Goal: Find specific page/section: Find specific page/section

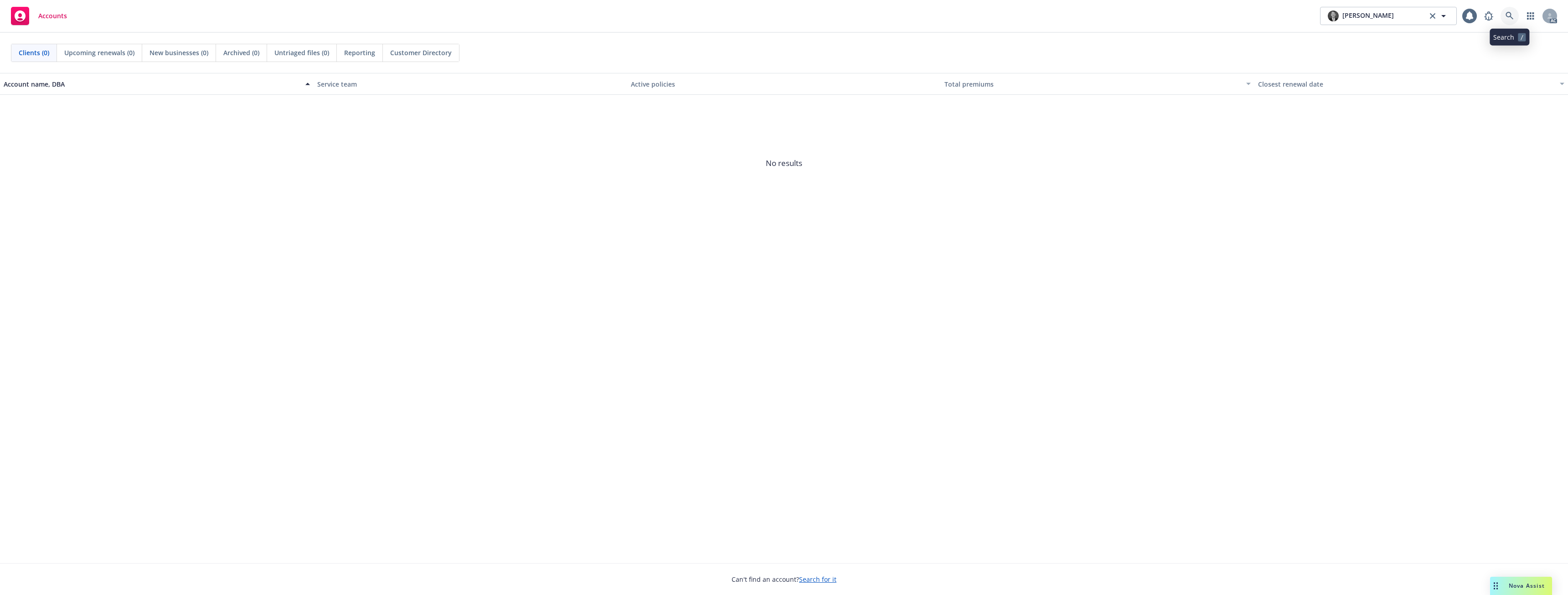
click at [1512, 12] on icon at bounding box center [1510, 16] width 8 height 8
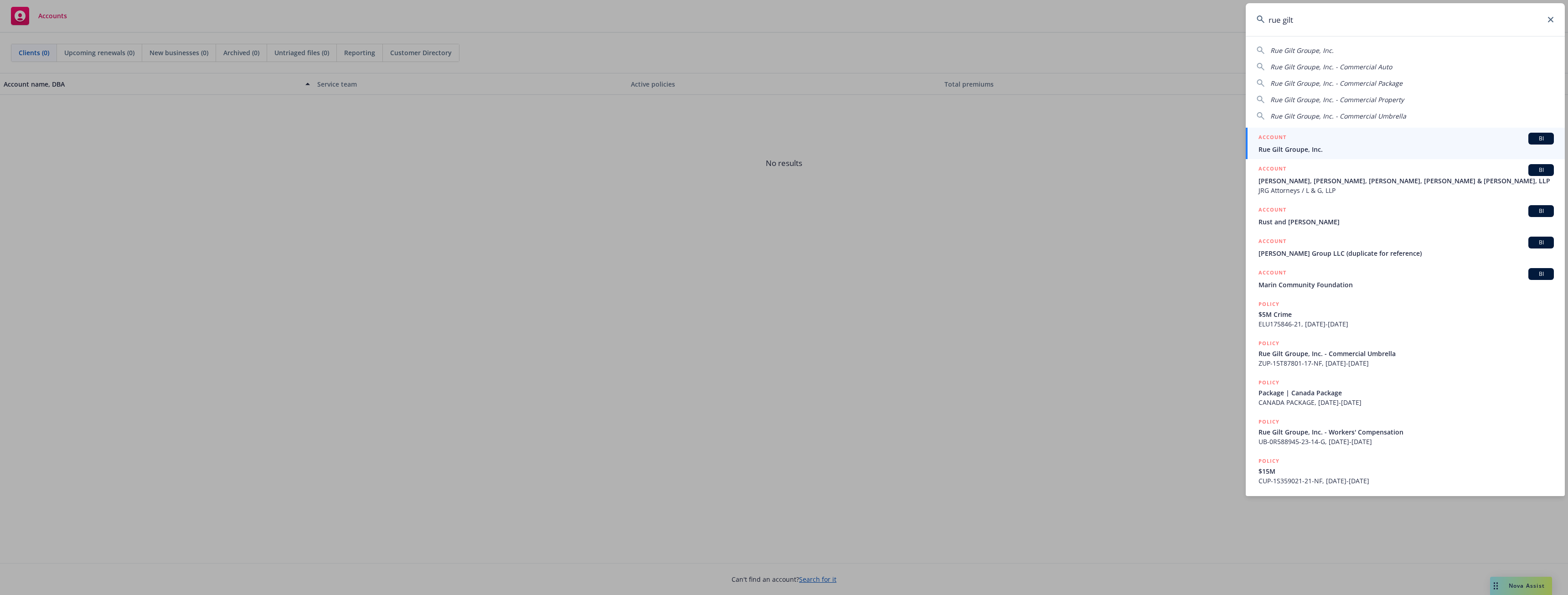
type input "rue gilt"
click at [1287, 142] on div "ACCOUNT BI" at bounding box center [1406, 138] width 295 height 12
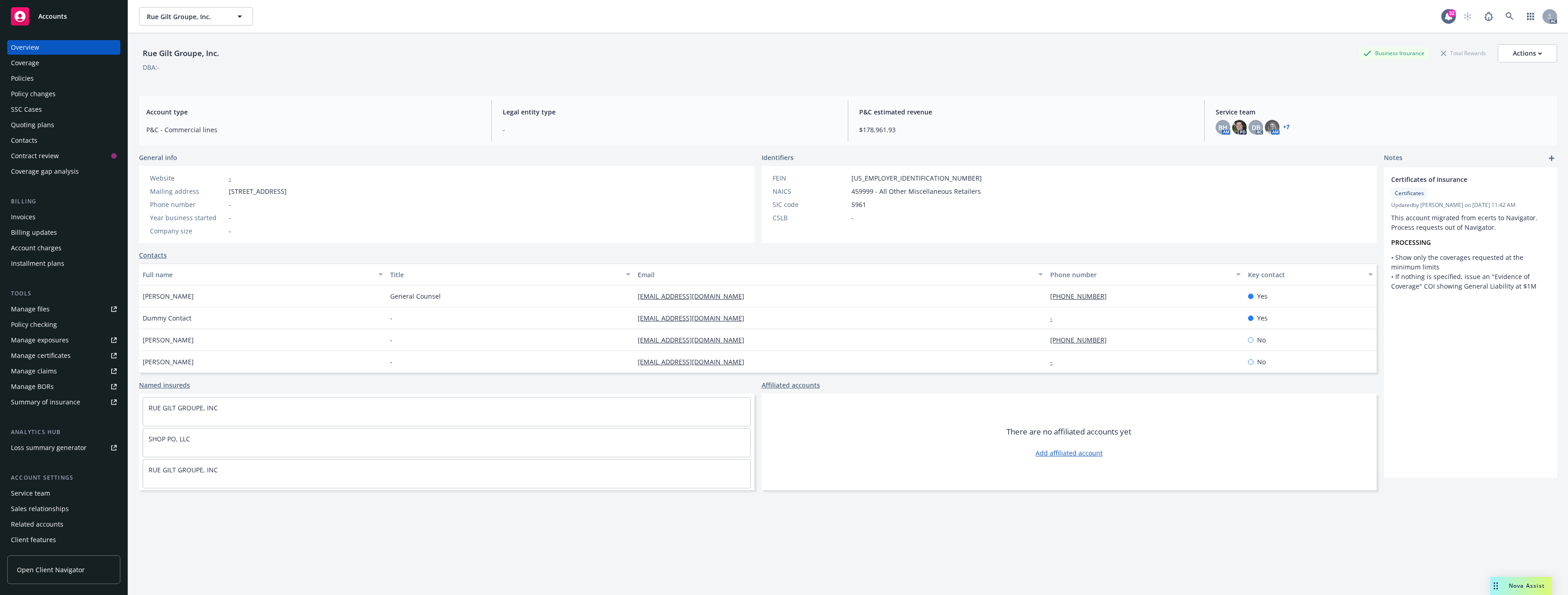
click at [29, 83] on div "Policies" at bounding box center [22, 78] width 23 height 14
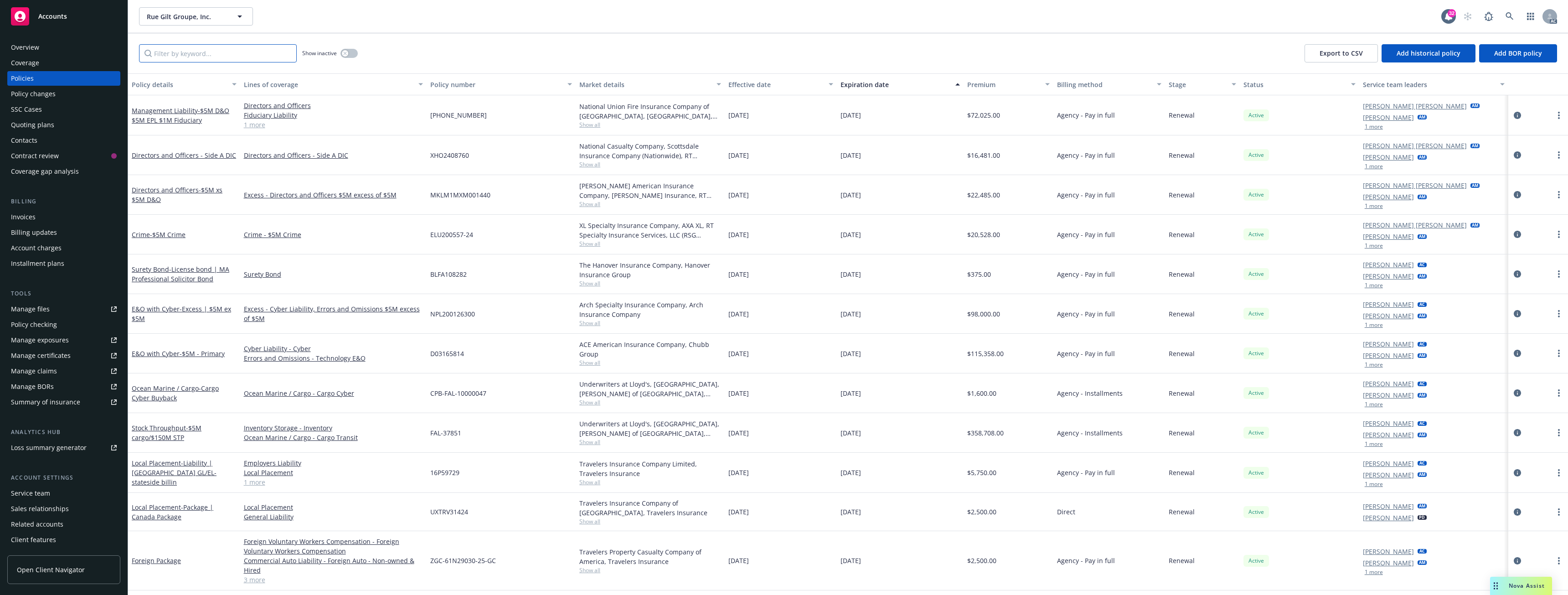
click at [175, 58] on input "Filter by keyword..." at bounding box center [218, 53] width 158 height 18
type input "c"
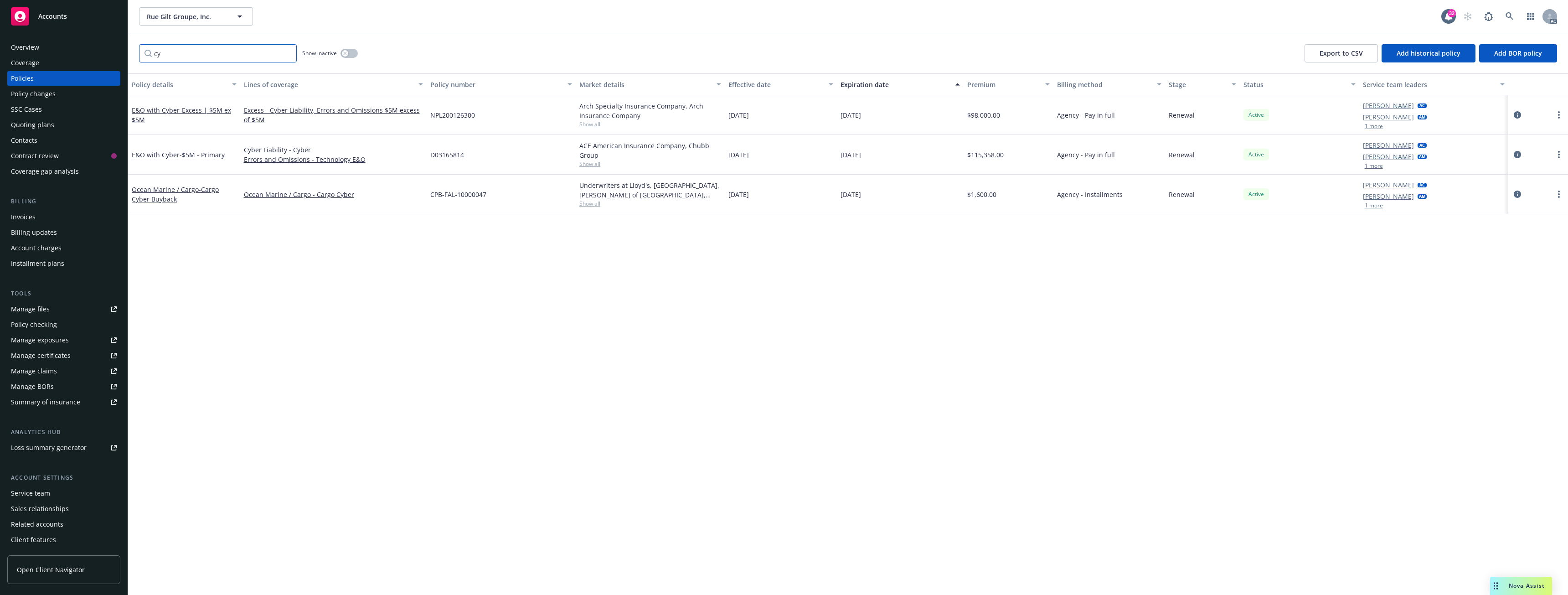
type input "c"
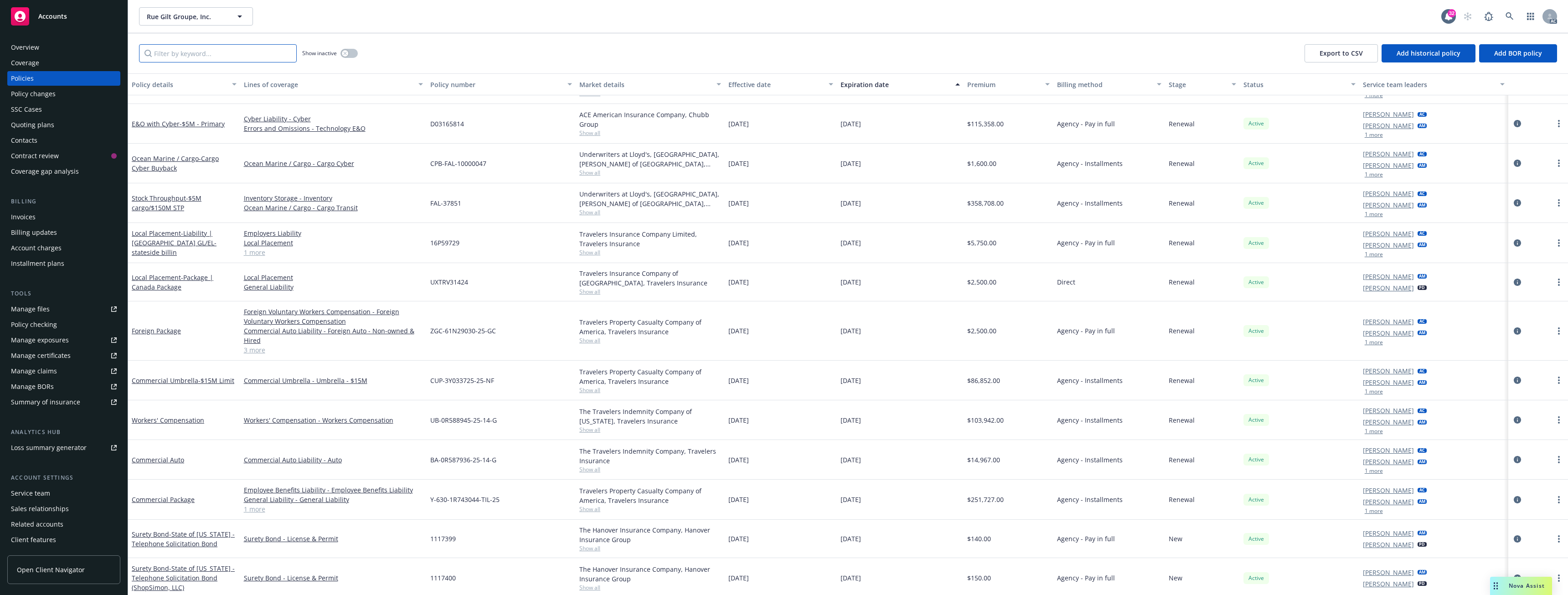
scroll to position [216, 0]
